Goal: Task Accomplishment & Management: Manage account settings

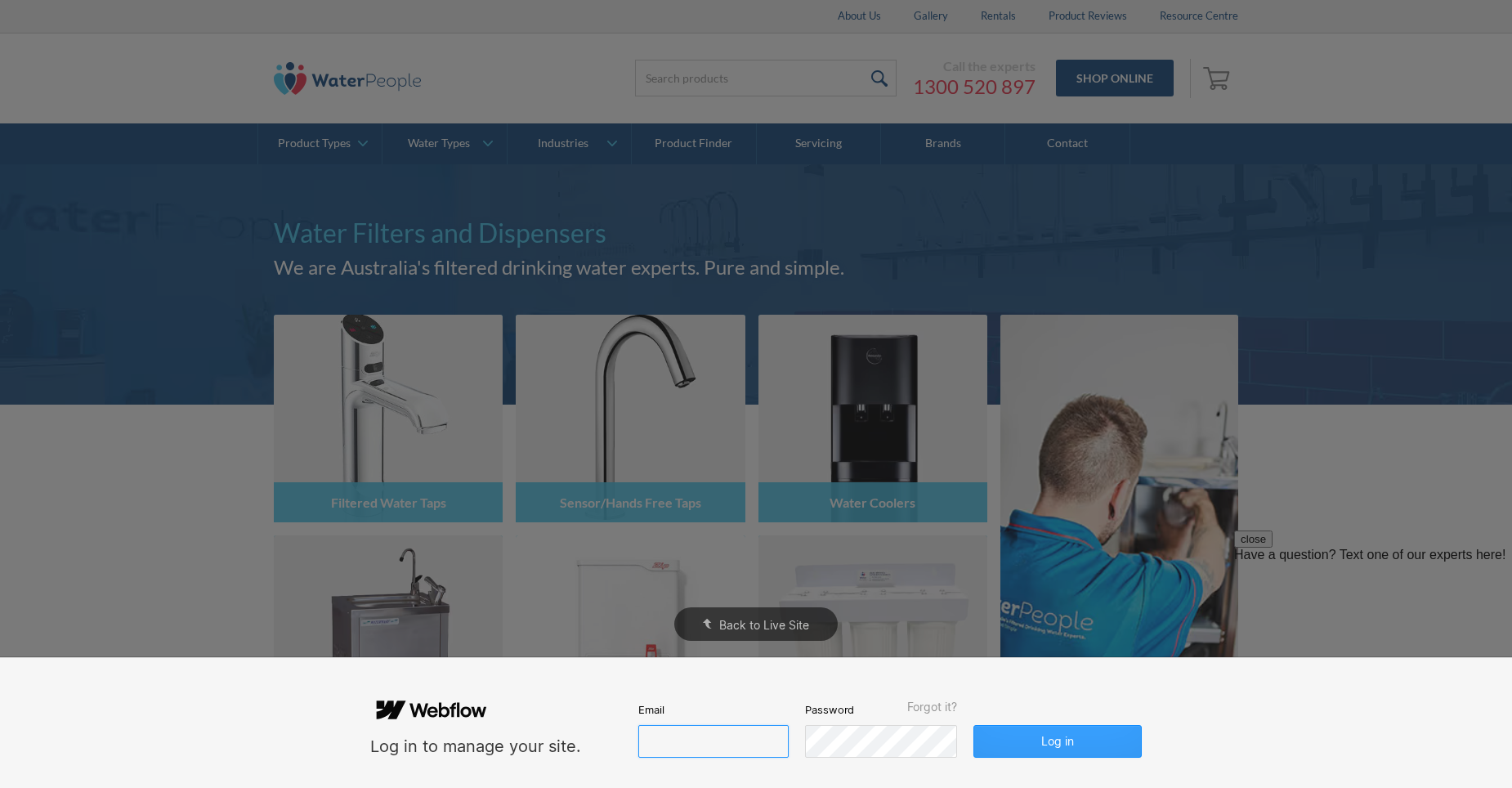
type input "[PERSON_NAME][EMAIL_ADDRESS][DOMAIN_NAME]"
click at [1065, 744] on button "Log in" at bounding box center [1058, 741] width 169 height 33
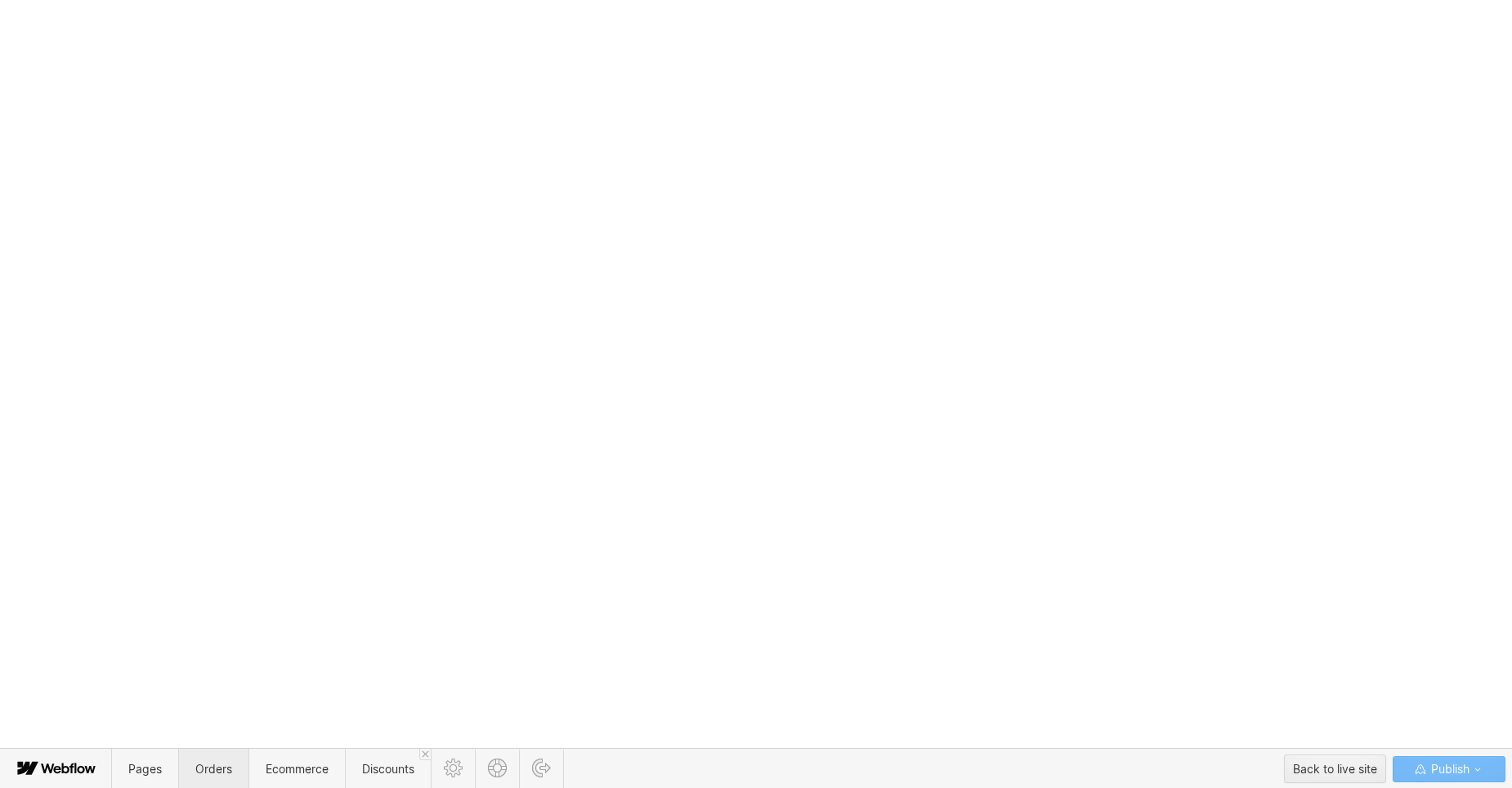
click at [209, 768] on span "Orders" at bounding box center [214, 768] width 37 height 14
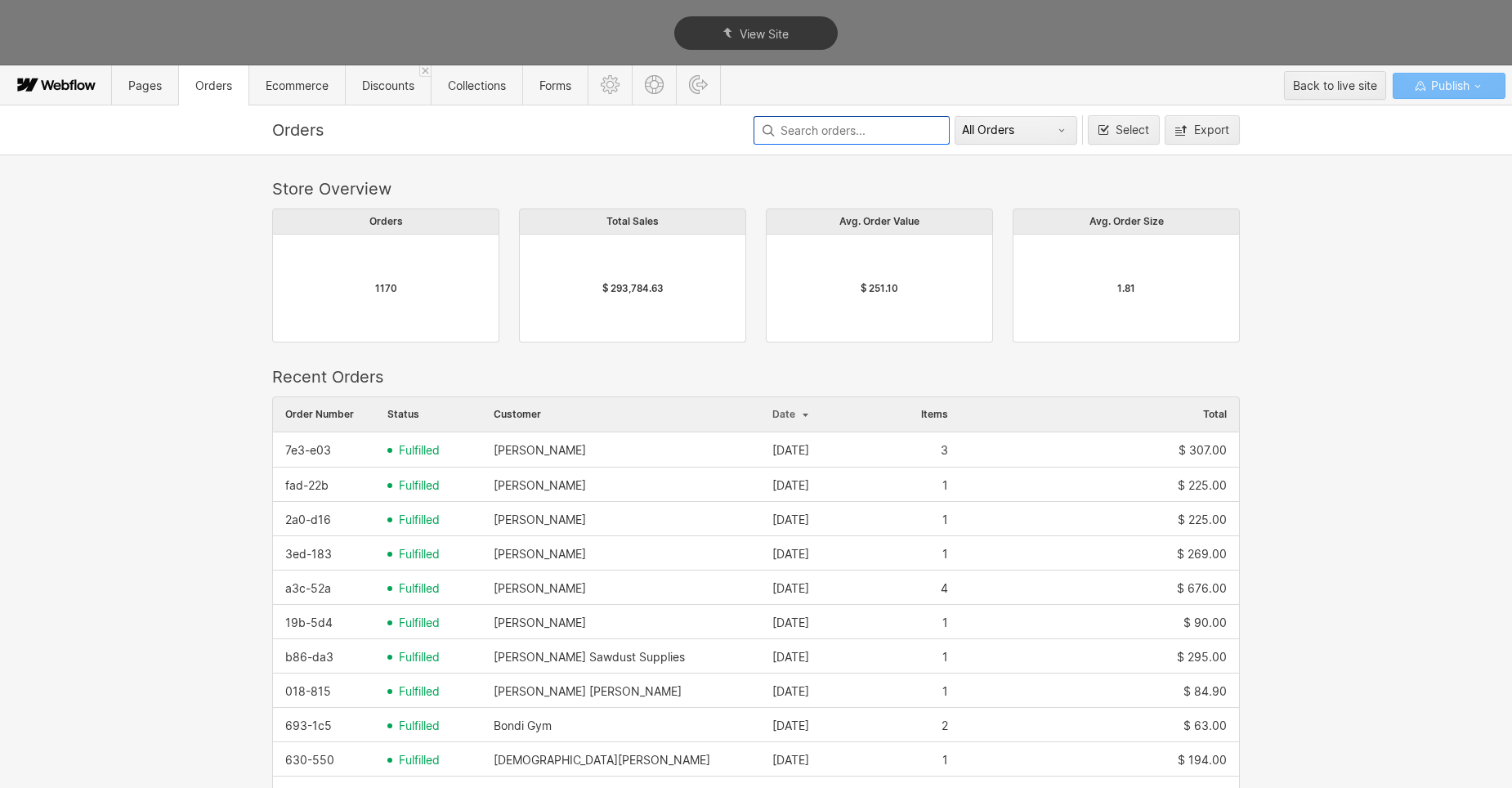
scroll to position [882, 955]
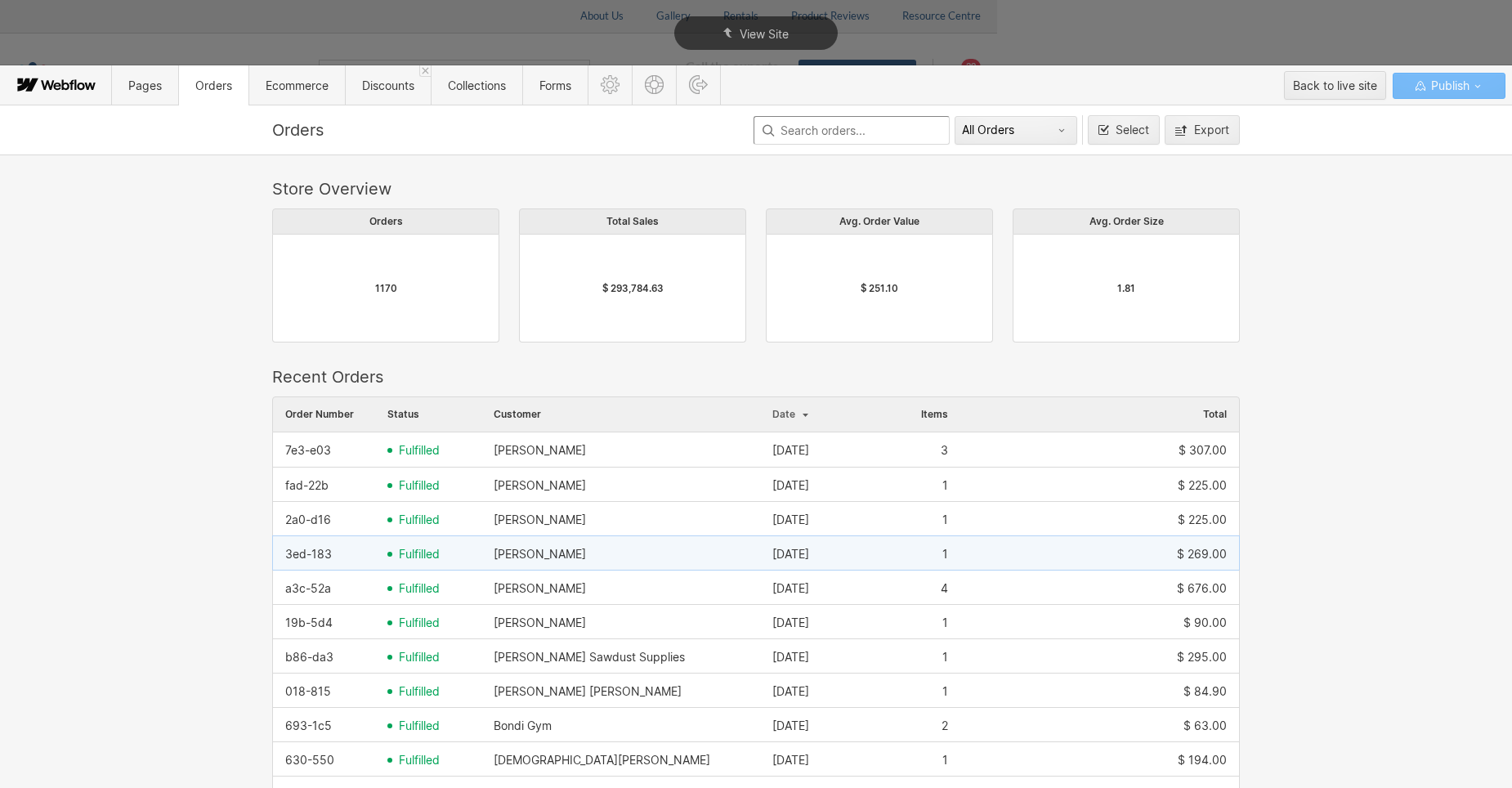
click at [1019, 549] on div "$ 269.00" at bounding box center [1100, 554] width 278 height 26
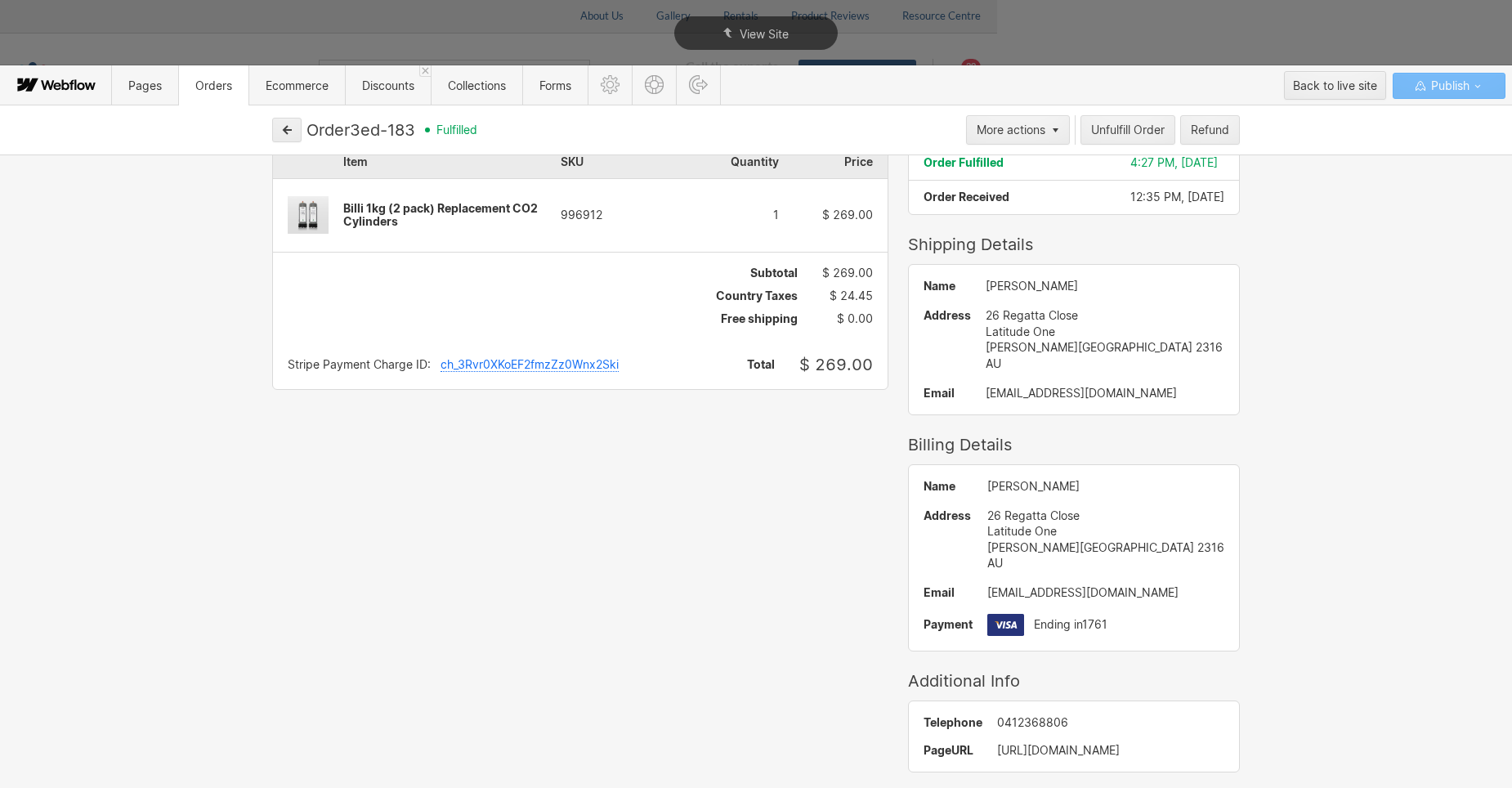
scroll to position [0, 0]
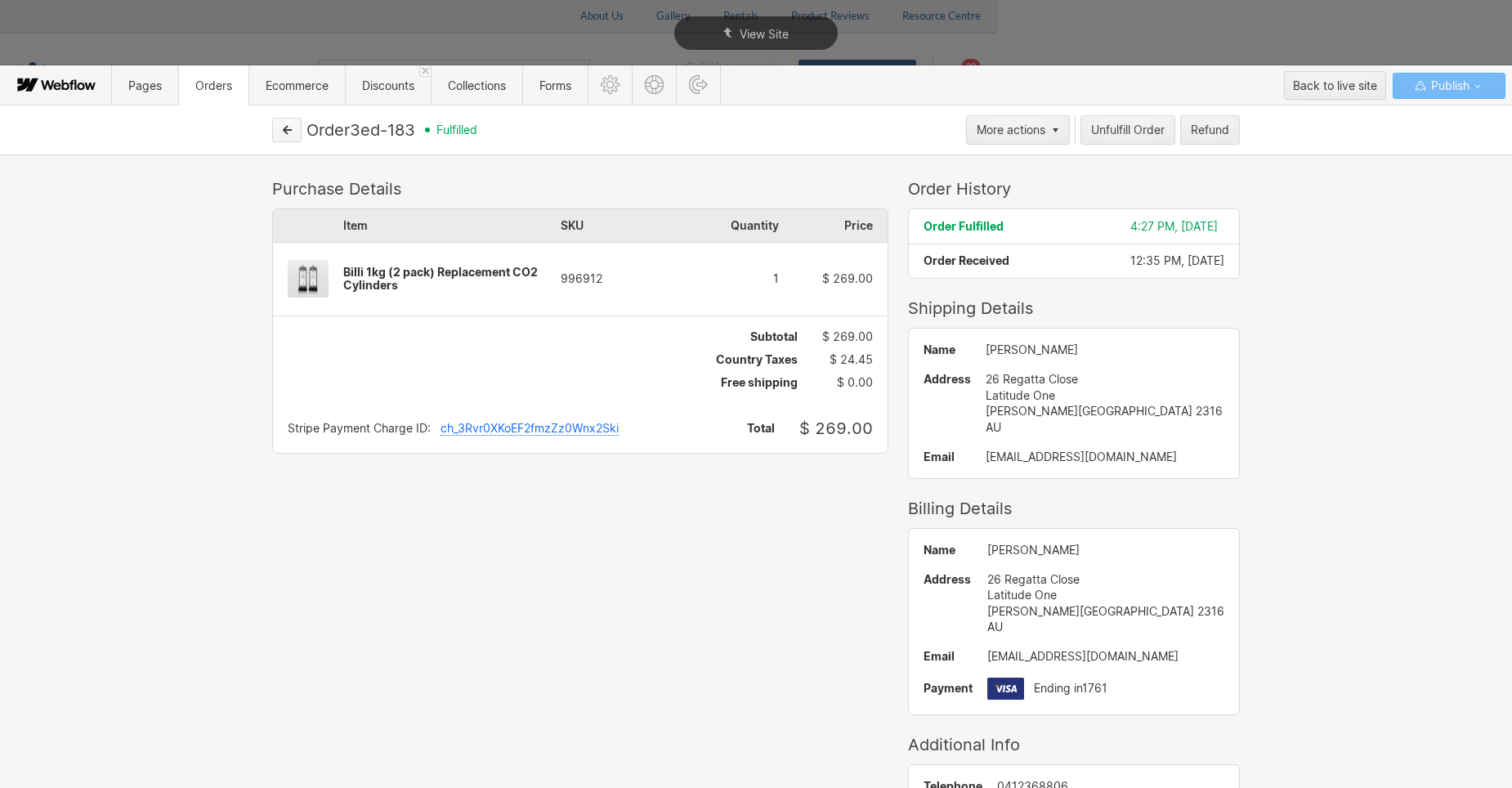
click at [290, 129] on icon "button" at bounding box center [287, 129] width 11 height 11
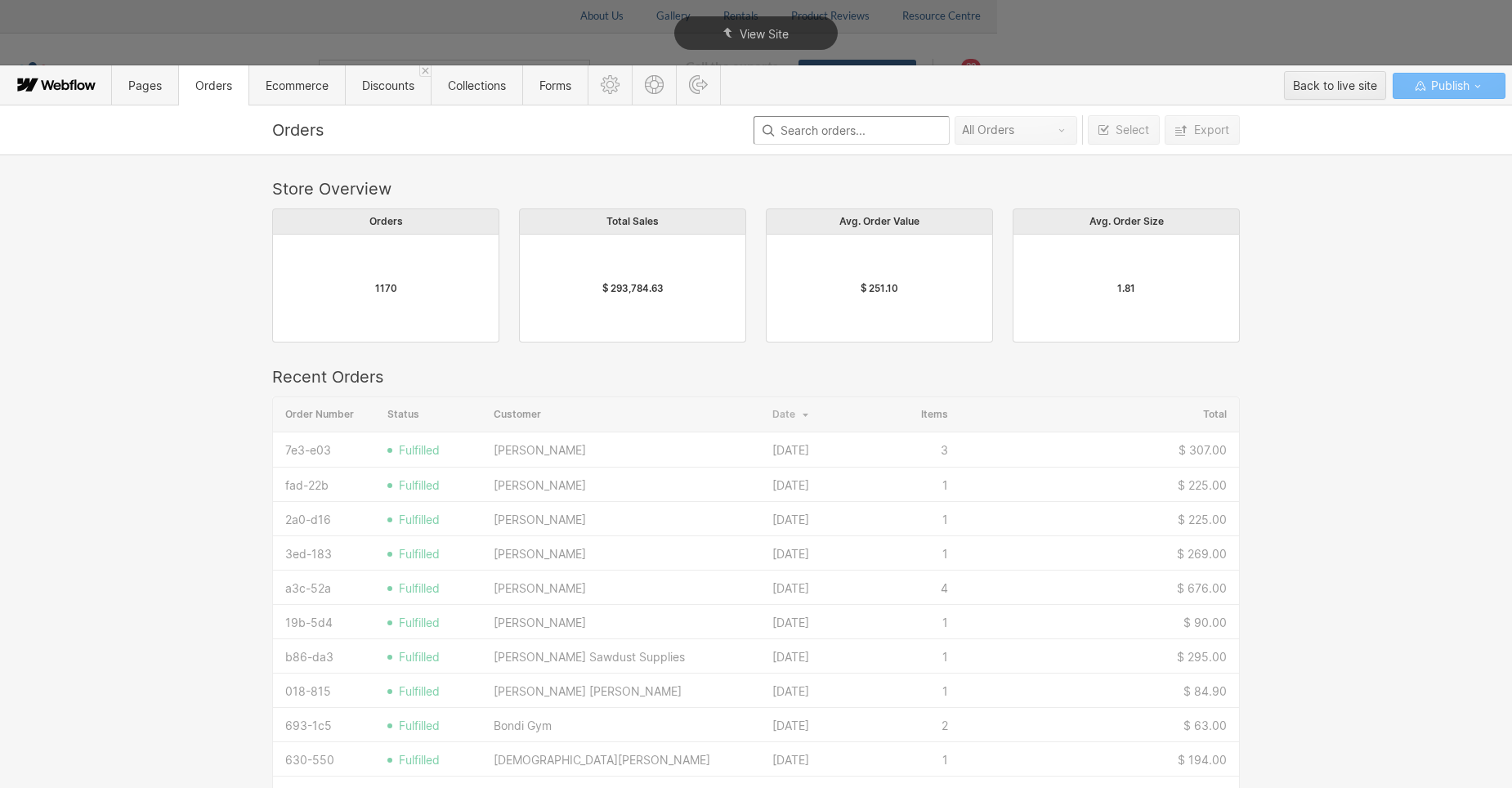
scroll to position [882, 955]
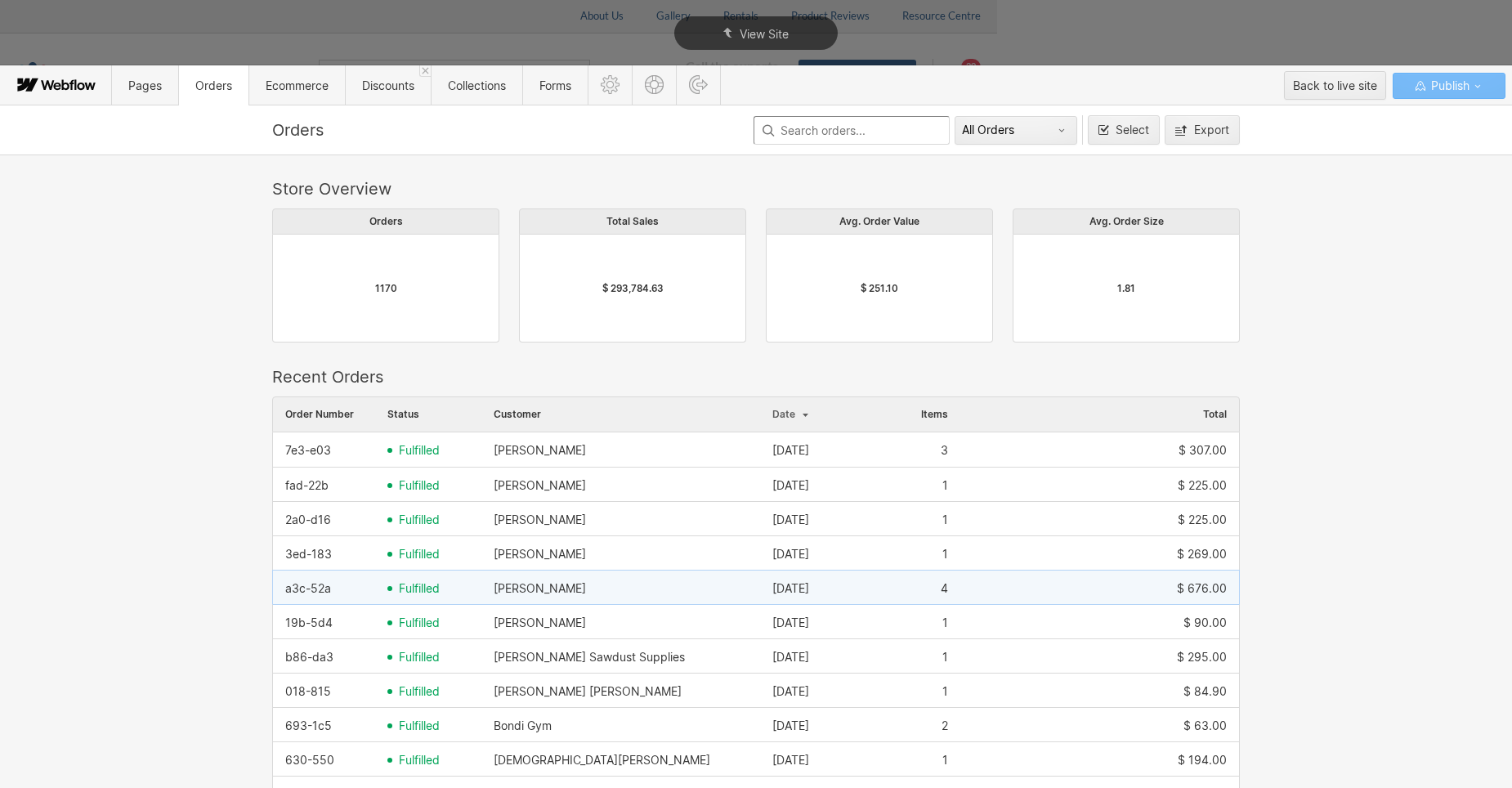
click at [554, 590] on div "[PERSON_NAME]" at bounding box center [539, 589] width 92 height 13
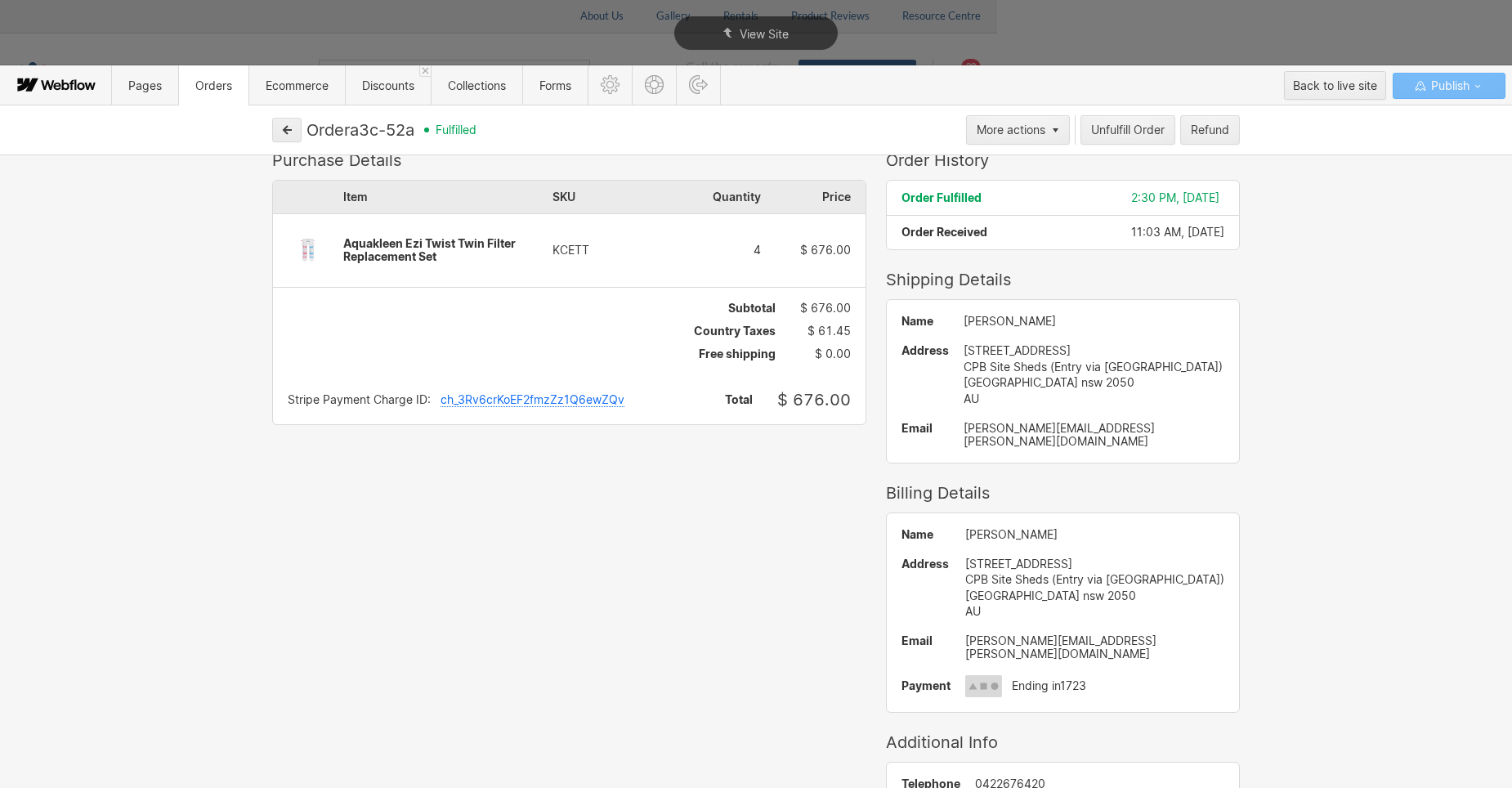
scroll to position [0, 0]
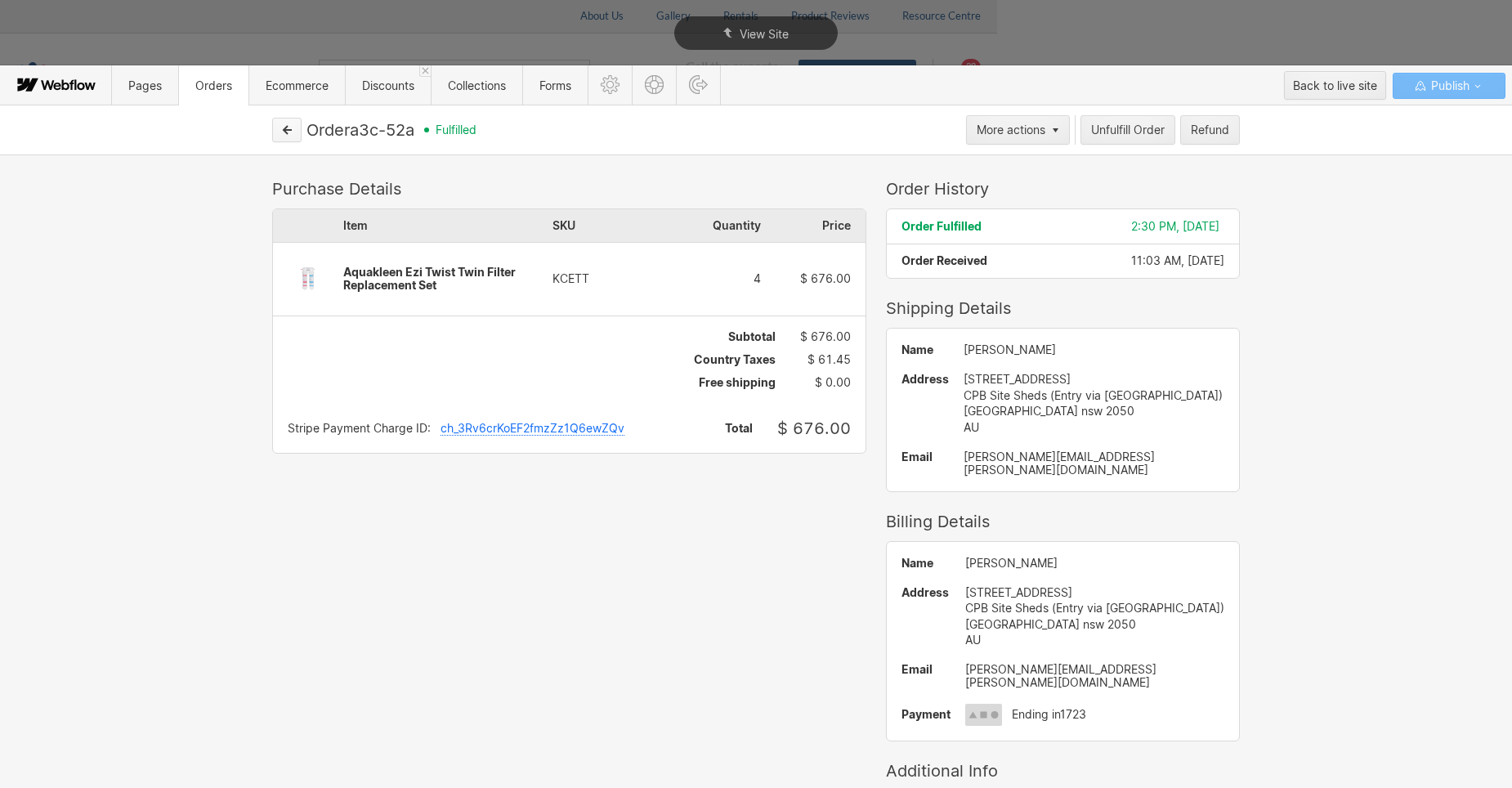
click at [290, 128] on icon "button" at bounding box center [287, 129] width 11 height 11
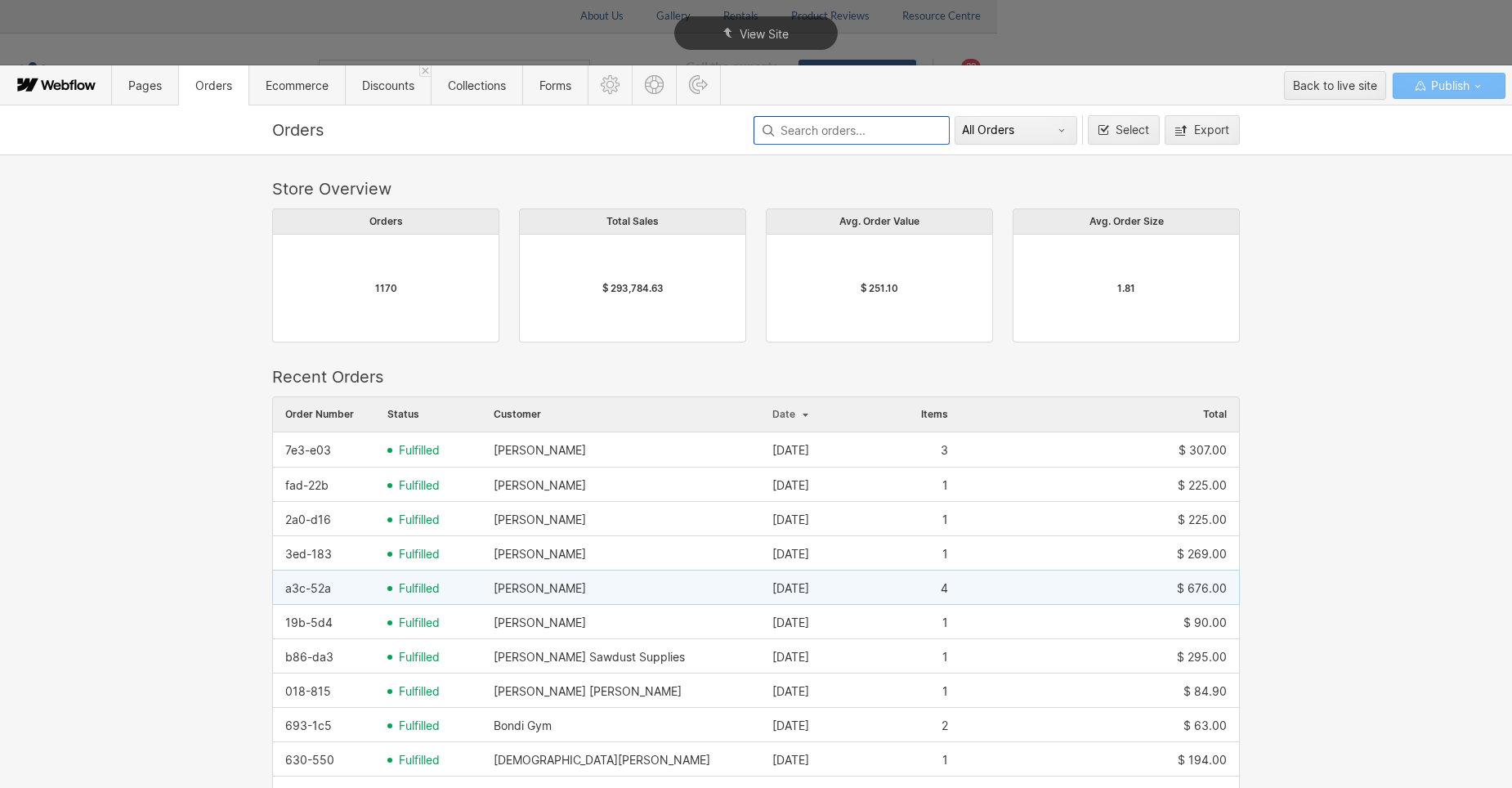
scroll to position [77, 0]
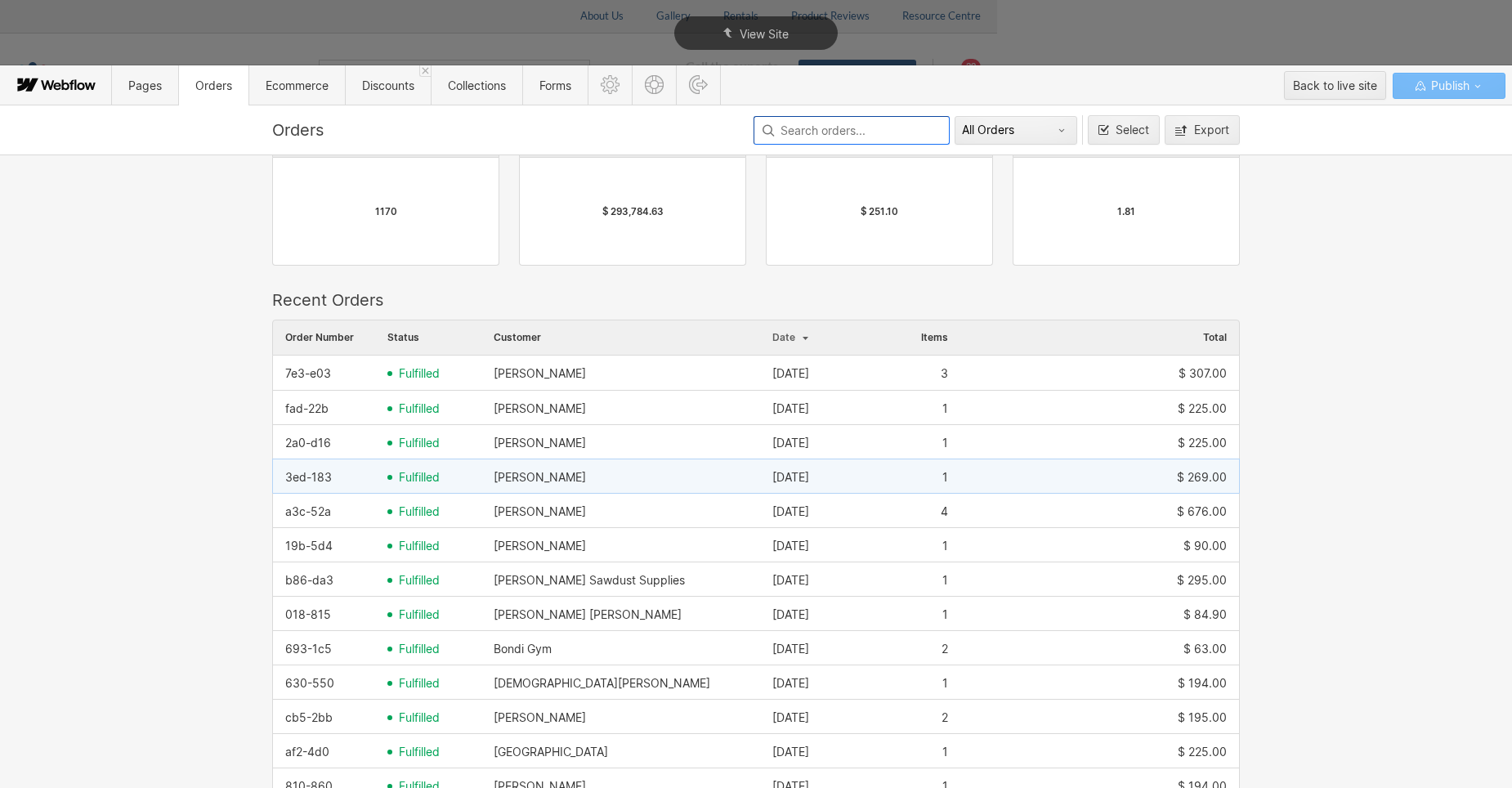
click at [587, 486] on div "[PERSON_NAME]" at bounding box center [620, 478] width 278 height 26
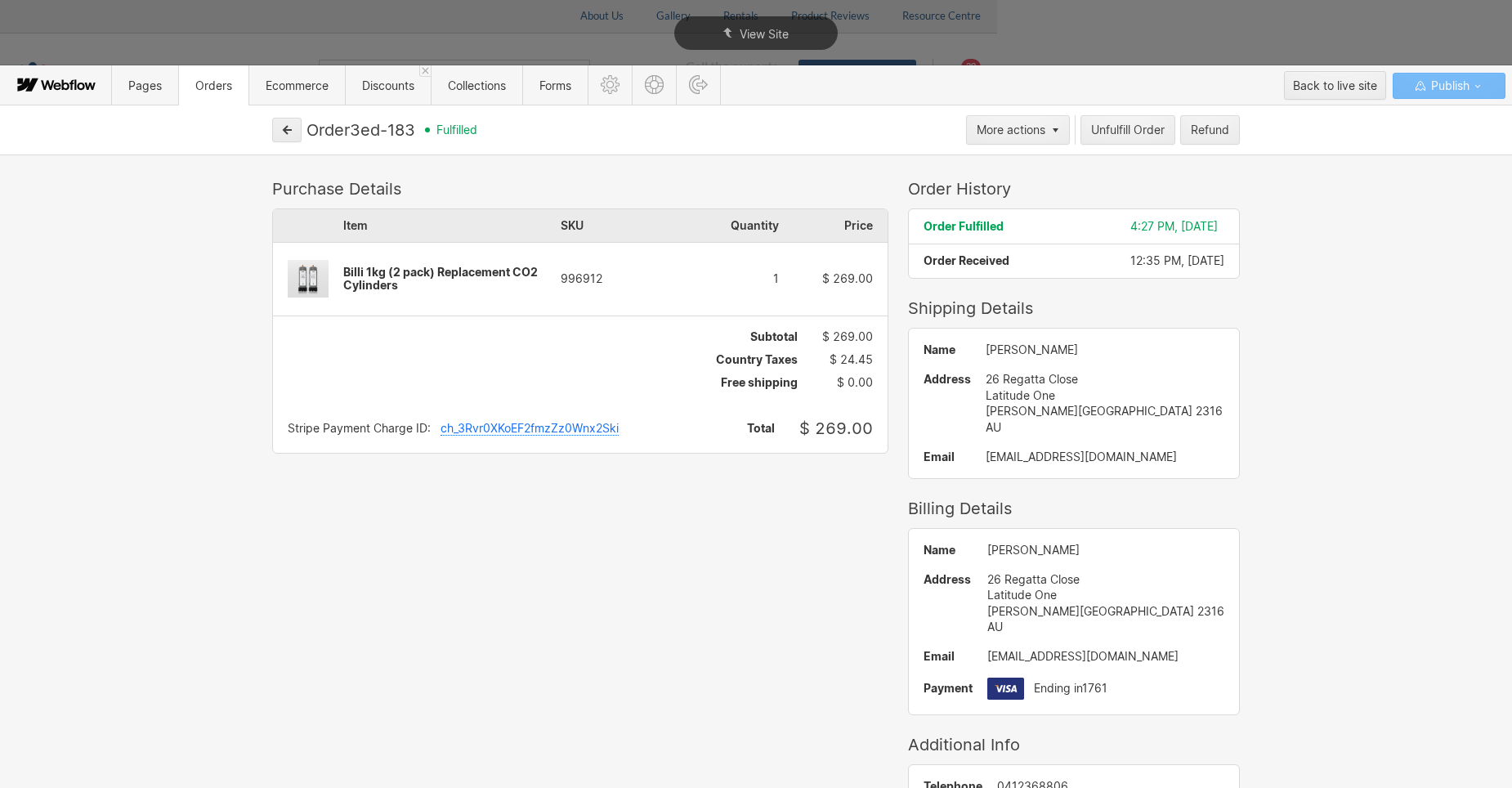
click at [567, 422] on div "ch_3Rvr0XKoEF2fmzZz0Wnx2Ski" at bounding box center [529, 428] width 178 height 14
